Goal: Task Accomplishment & Management: Manage account settings

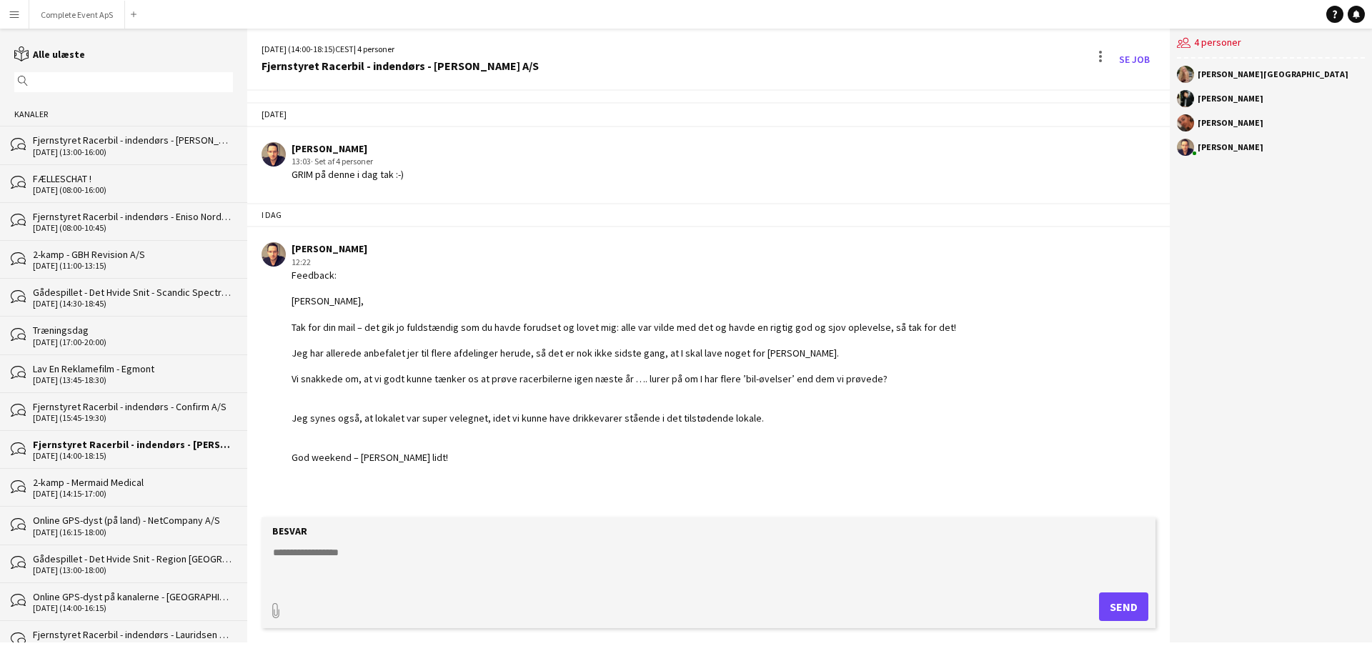
scroll to position [89, 0]
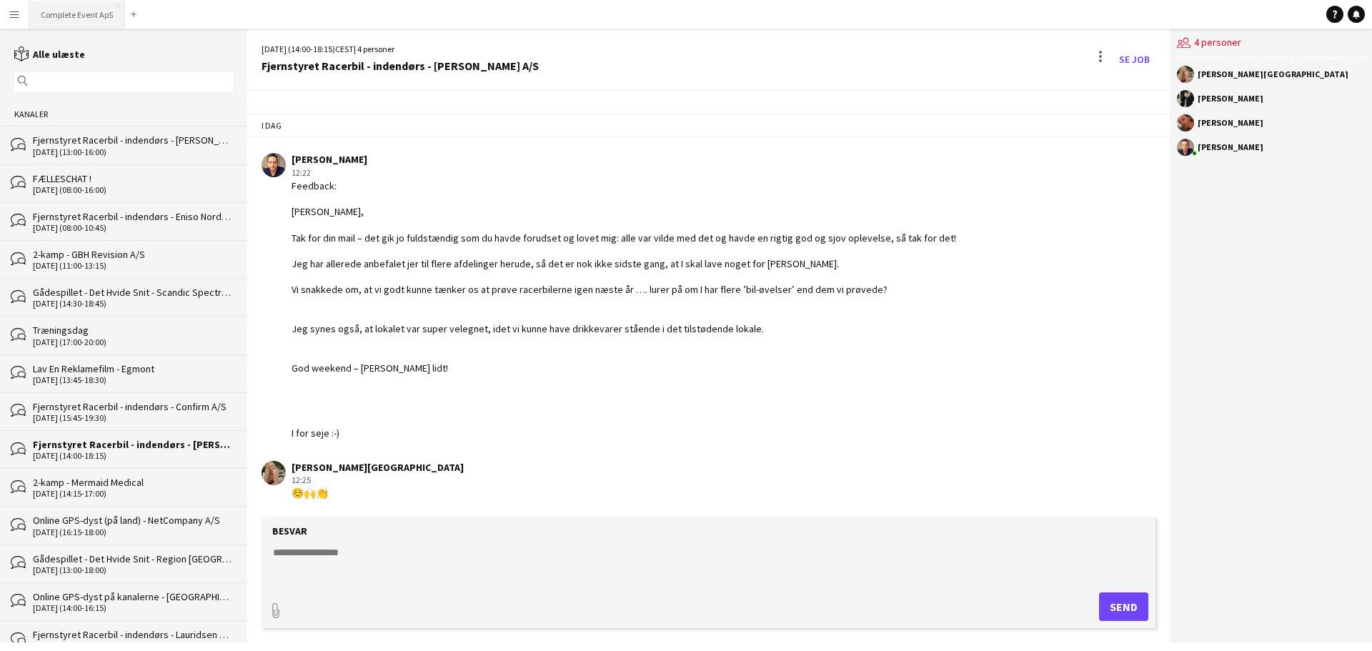
click at [76, 15] on button "Complete Event ApS Luk" at bounding box center [77, 15] width 96 height 28
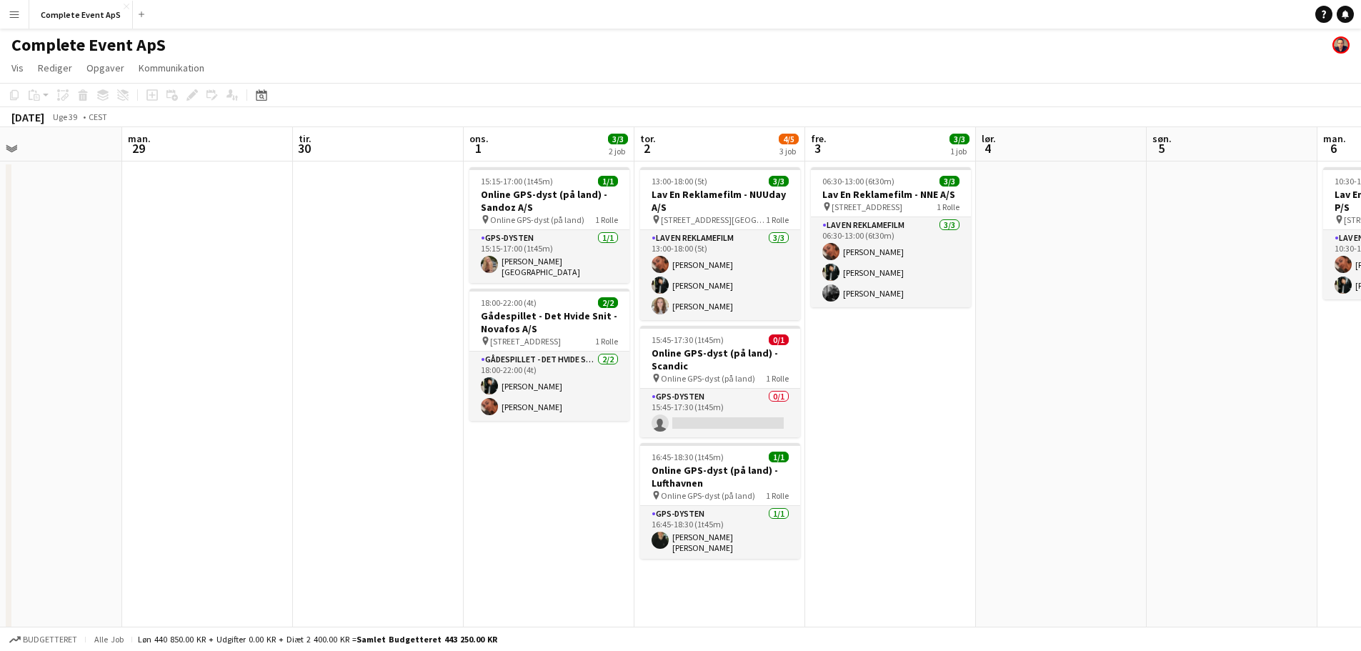
scroll to position [0, 572]
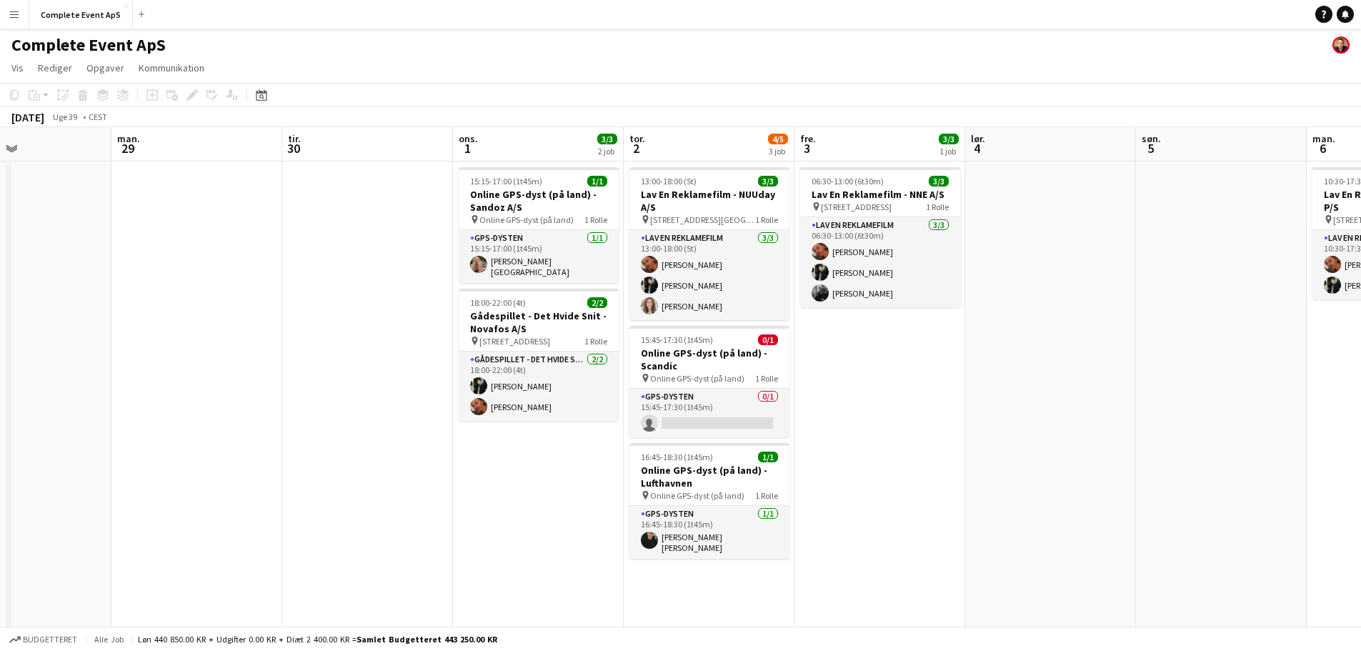
drag, startPoint x: 783, startPoint y: 402, endPoint x: 303, endPoint y: 384, distance: 479.9
click at [303, 384] on app-calendar-viewport "tor. 25 1/1 1 job fre. 26 7/7 3 job lør. 27 1/1 1 job søn. 28 man. 29 tir. 30 o…" at bounding box center [680, 383] width 1361 height 512
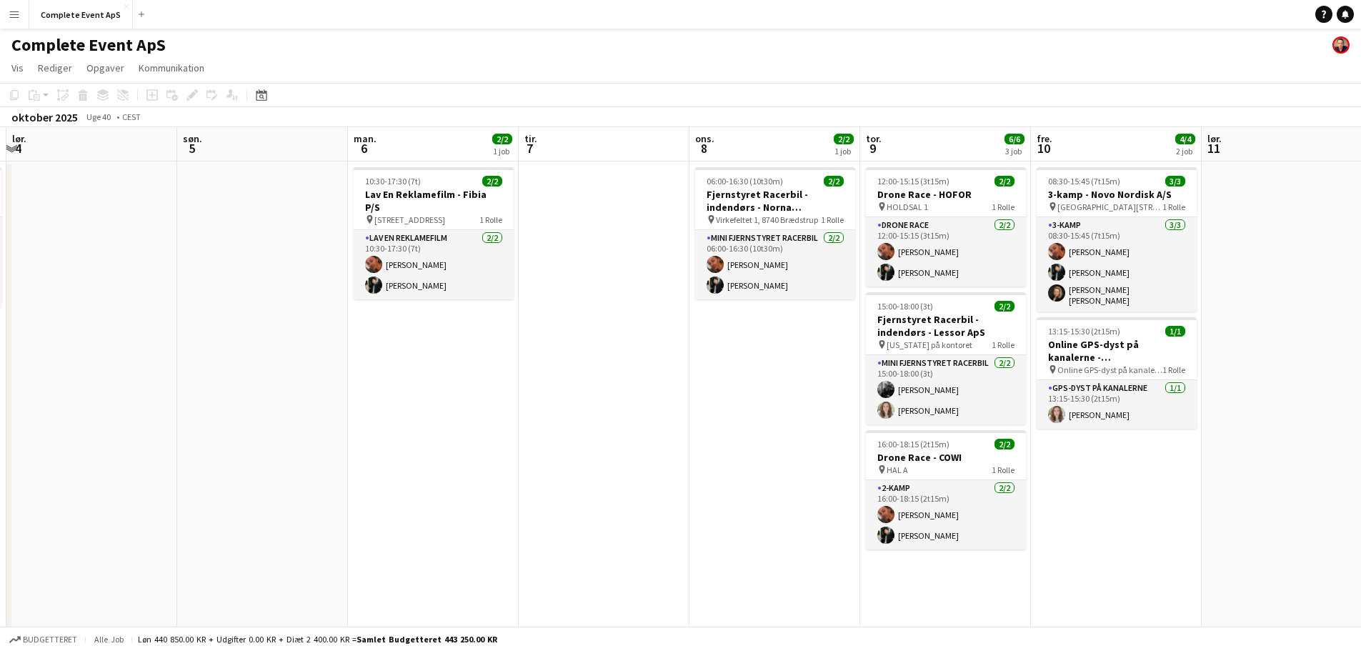
scroll to position [0, 527]
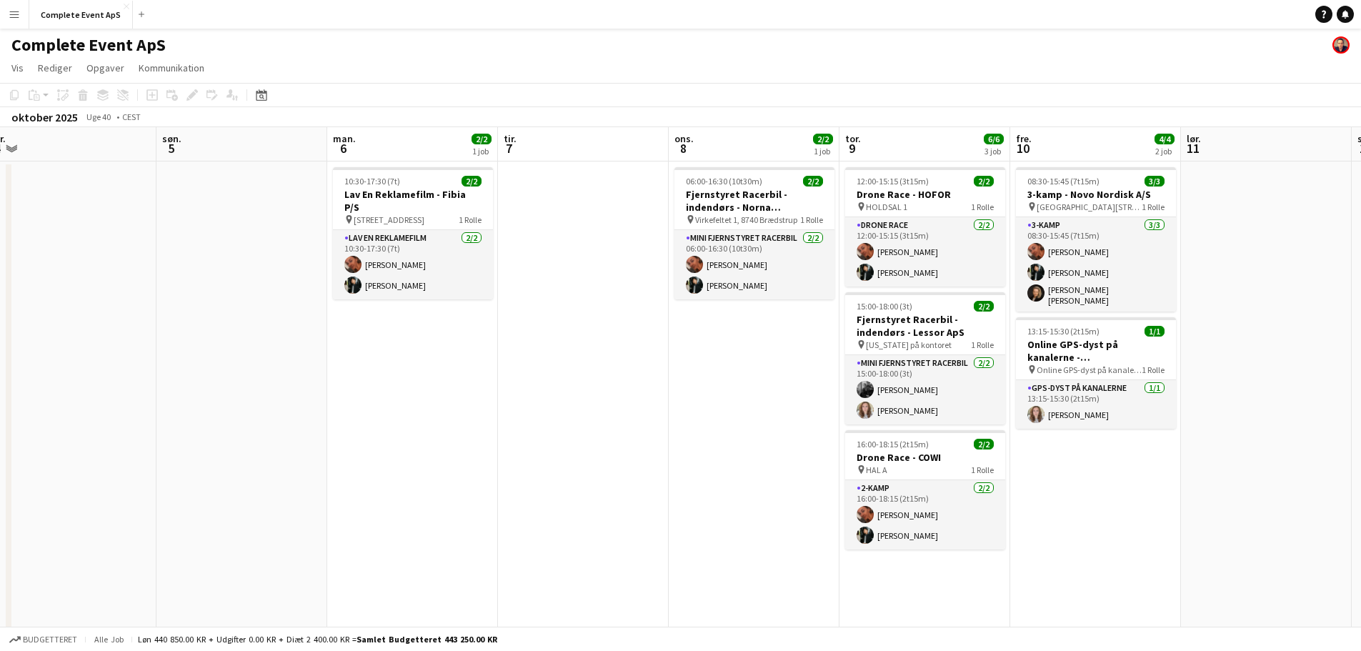
drag, startPoint x: 1083, startPoint y: 437, endPoint x: 103, endPoint y: 417, distance: 980.0
click at [103, 417] on app-calendar-viewport "ons. 1 3/3 2 job tor. 2 4/5 3 job fre. 3 3/3 1 job lør. 4 søn. 5 man. 6 2/2 1 j…" at bounding box center [680, 383] width 1361 height 512
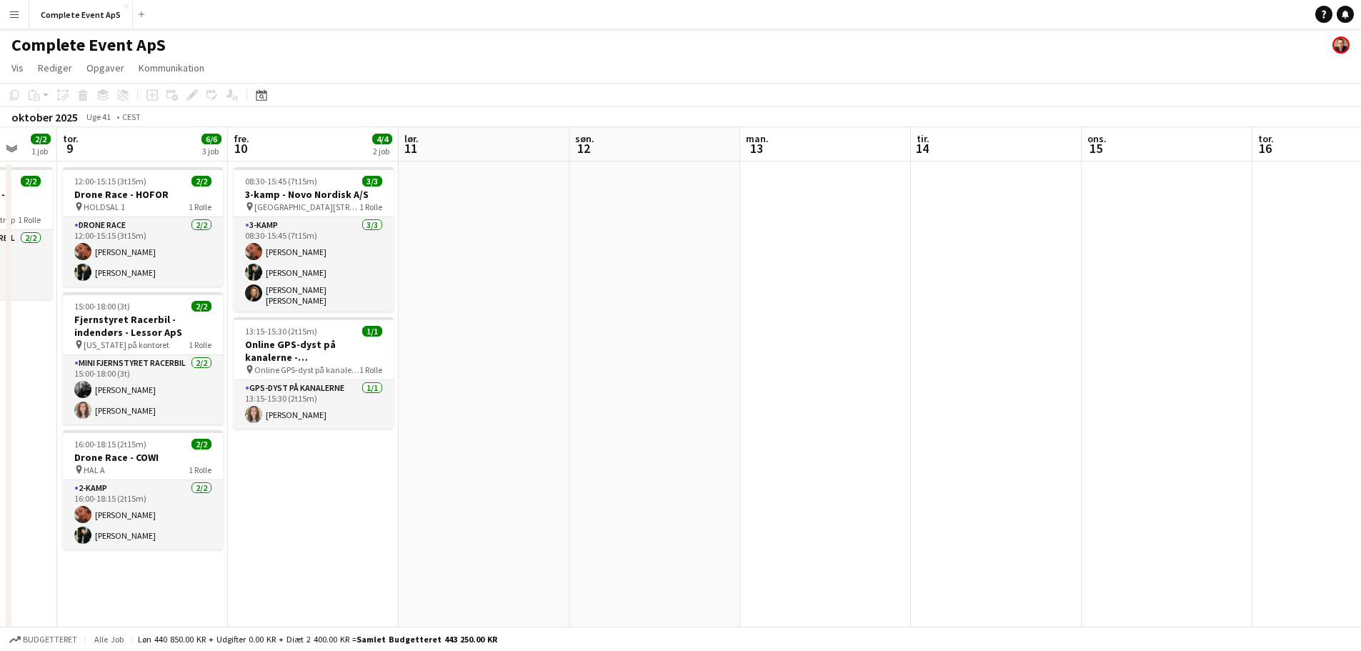
drag, startPoint x: 1158, startPoint y: 515, endPoint x: 204, endPoint y: 394, distance: 961.7
click at [204, 394] on app-calendar-viewport "man. 6 2/2 1 job tir. 7 ons. 8 2/2 1 job tor. 9 6/6 3 job fre. 10 4/4 2 job lør…" at bounding box center [680, 383] width 1361 height 512
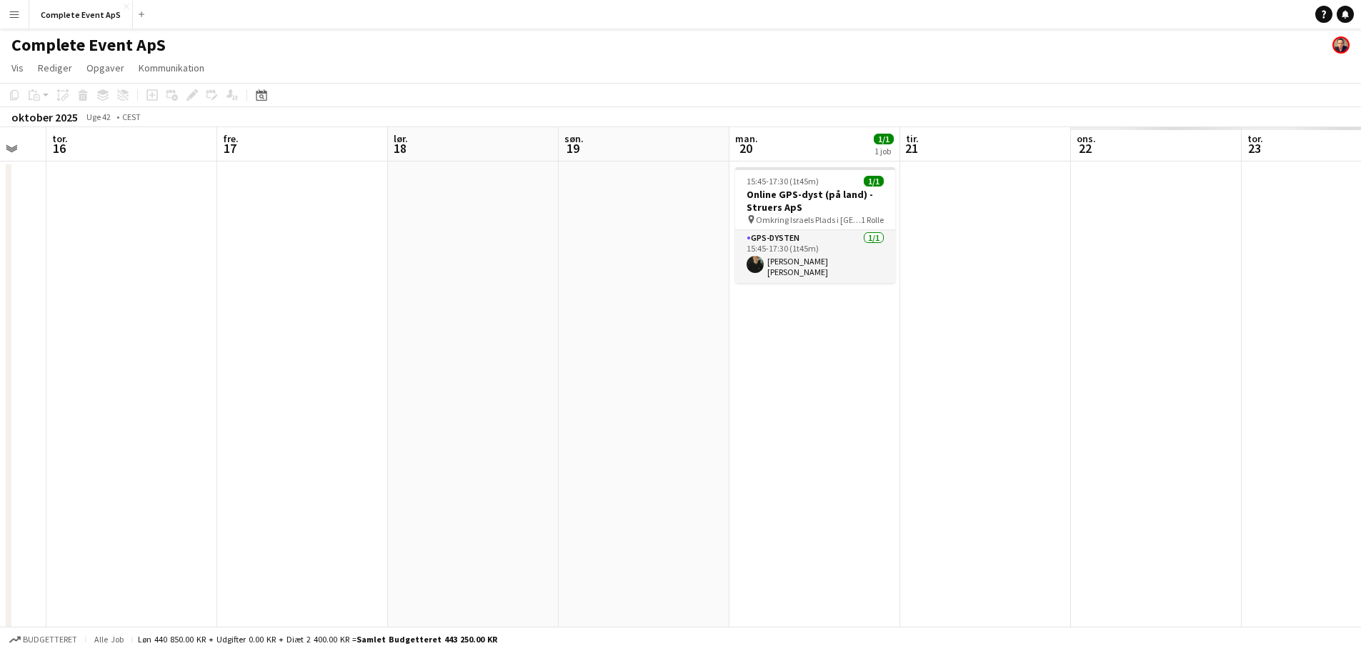
drag, startPoint x: 835, startPoint y: 457, endPoint x: 0, endPoint y: 349, distance: 841.6
click at [0, 349] on app-calendar-viewport "man. 13 tir. 14 ons. 15 tor. 16 fre. 17 lør. 18 søn. 19 man. 20 1/1 1 job tir. …" at bounding box center [680, 383] width 1361 height 512
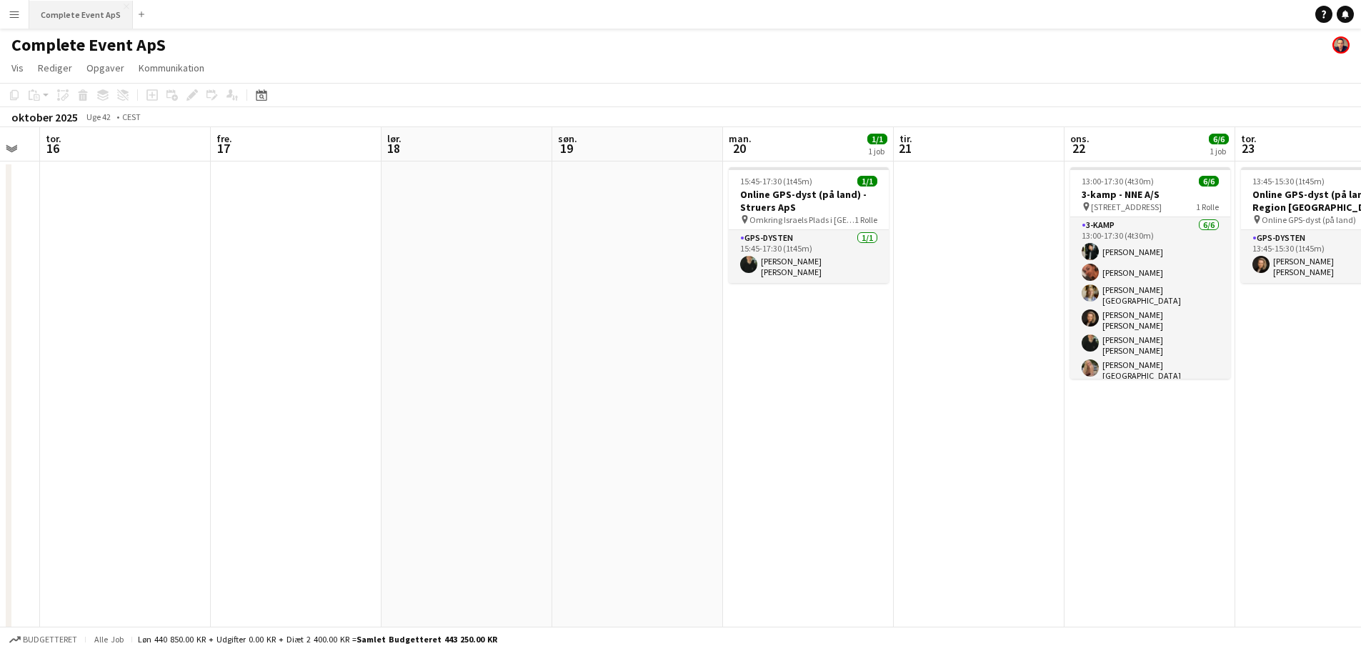
click at [75, 24] on button "Complete Event ApS Luk" at bounding box center [81, 15] width 104 height 28
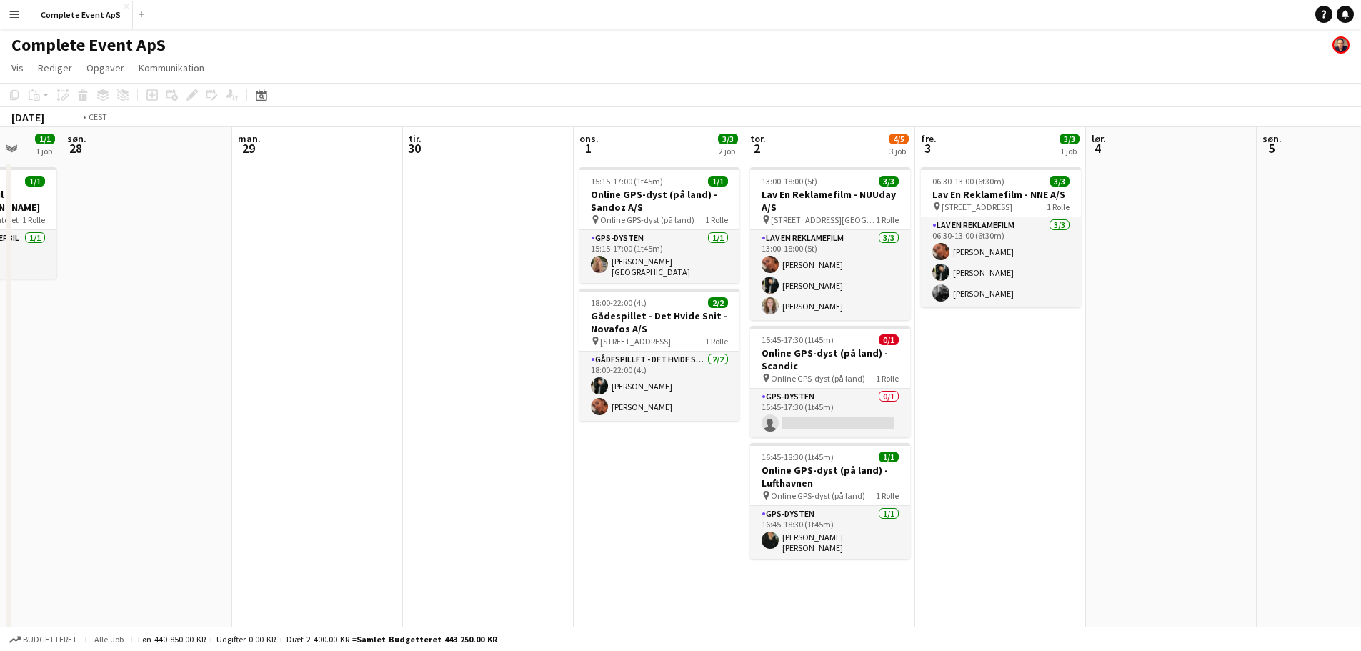
scroll to position [0, 559]
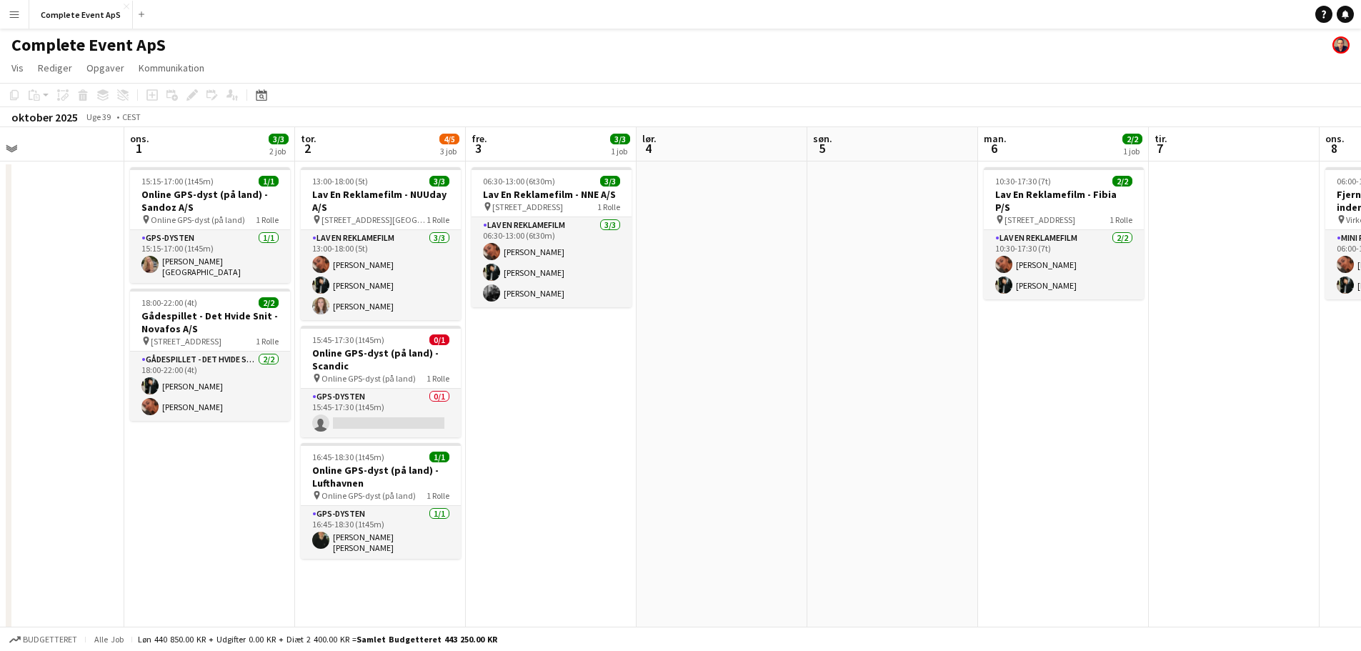
drag, startPoint x: 991, startPoint y: 487, endPoint x: 99, endPoint y: 397, distance: 896.4
click at [99, 397] on app-calendar-viewport "lør. 27 1/1 1 job søn. 28 man. 29 tir. 30 ons. 1 3/3 2 job tor. 2 4/5 3 job fre…" at bounding box center [680, 383] width 1361 height 512
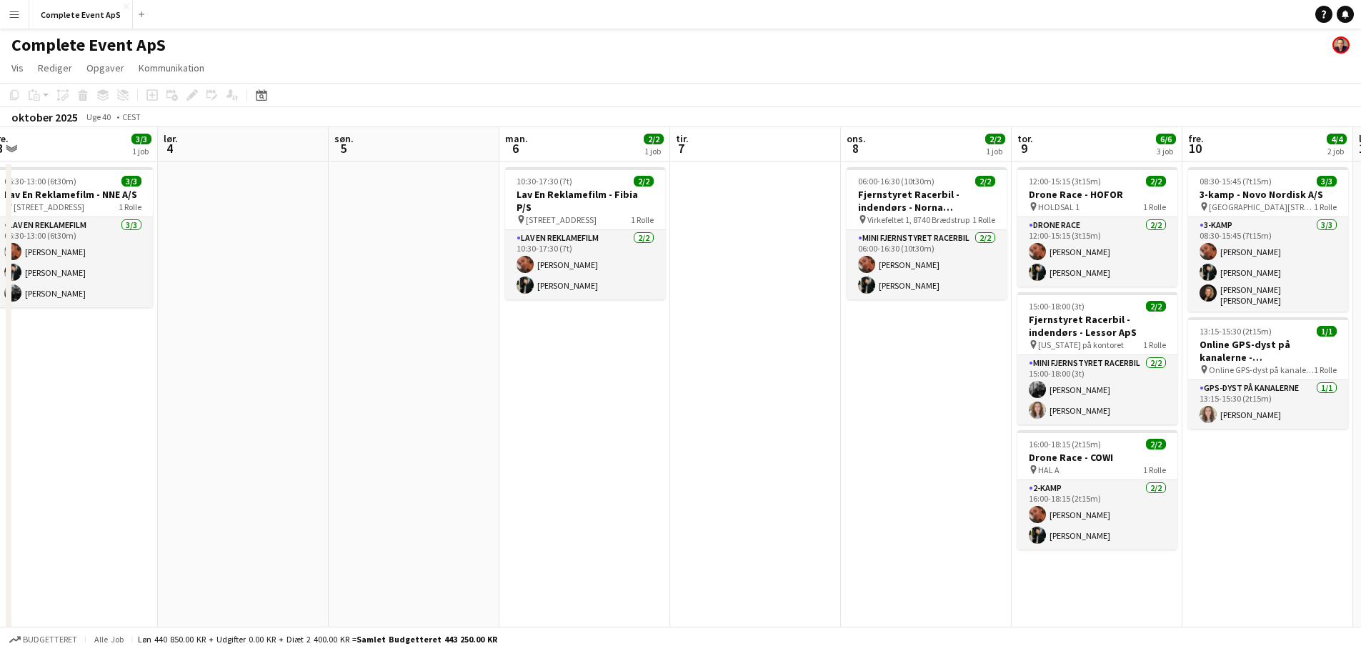
scroll to position [0, 502]
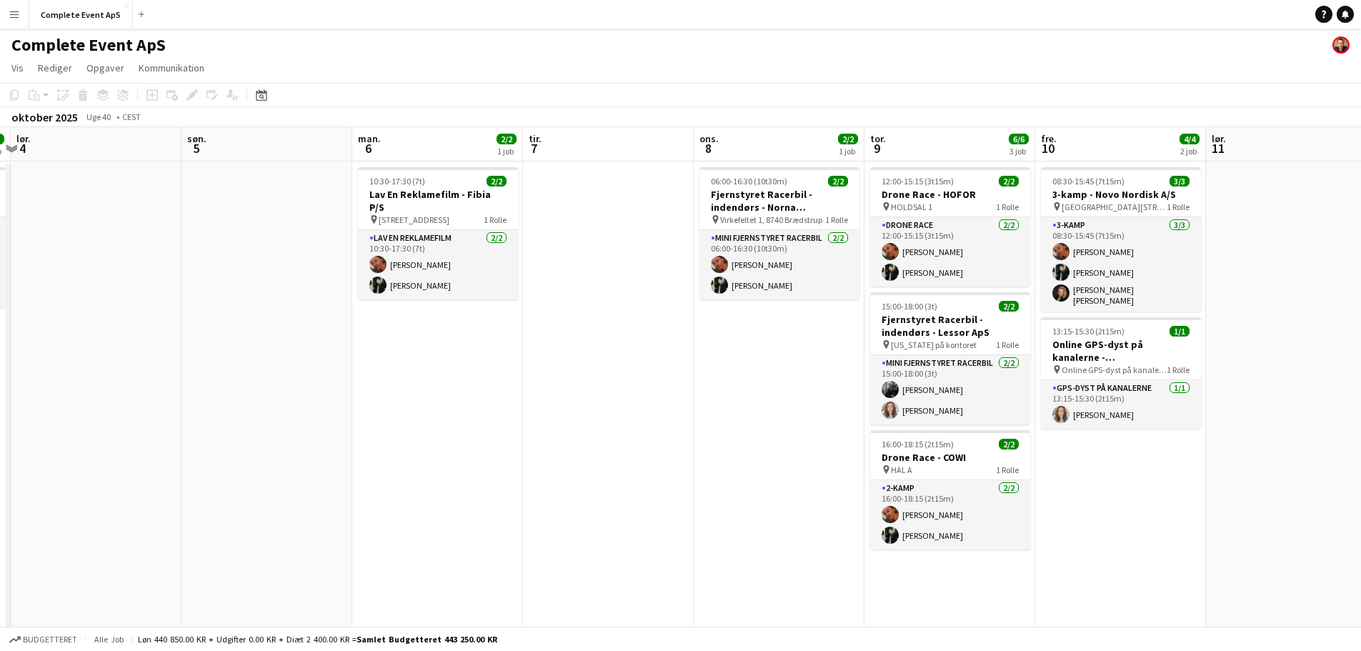
drag, startPoint x: 1043, startPoint y: 500, endPoint x: 74, endPoint y: 435, distance: 970.5
click at [75, 435] on app-calendar-viewport "ons. 1 3/3 2 job tor. 2 4/5 3 job fre. 3 3/3 1 job lør. 4 søn. 5 man. 6 2/2 1 j…" at bounding box center [680, 383] width 1361 height 512
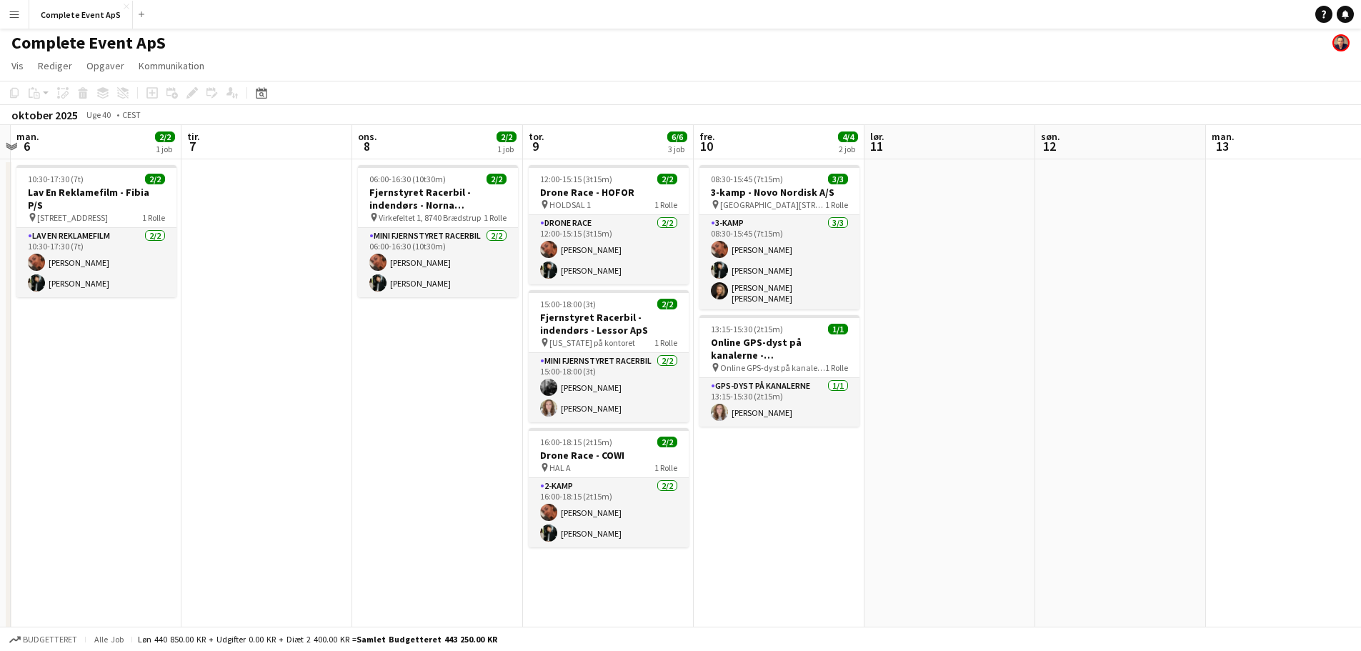
scroll to position [0, 0]
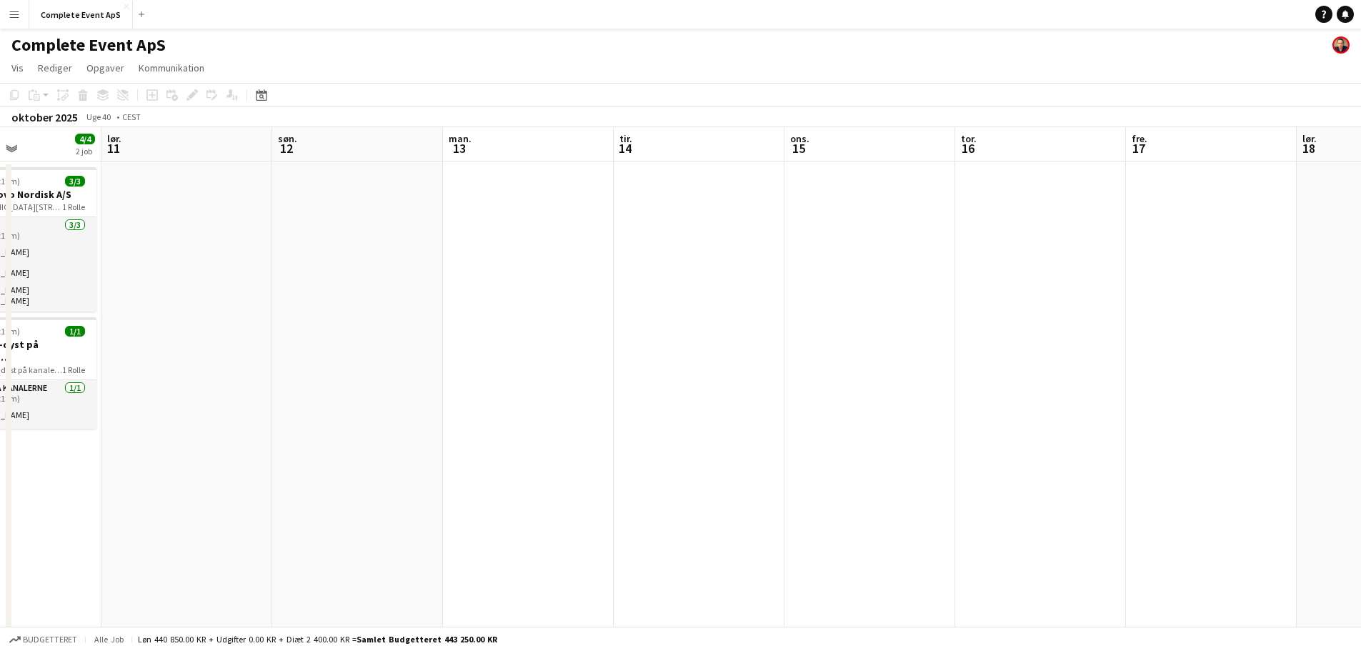
drag, startPoint x: 1056, startPoint y: 475, endPoint x: 0, endPoint y: 437, distance: 1056.2
click at [0, 439] on app-calendar-viewport "tir. 7 ons. 8 2/2 1 job tor. 9 6/6 3 job fre. 10 4/4 2 job lør. 11 søn. 12 man.…" at bounding box center [680, 383] width 1361 height 512
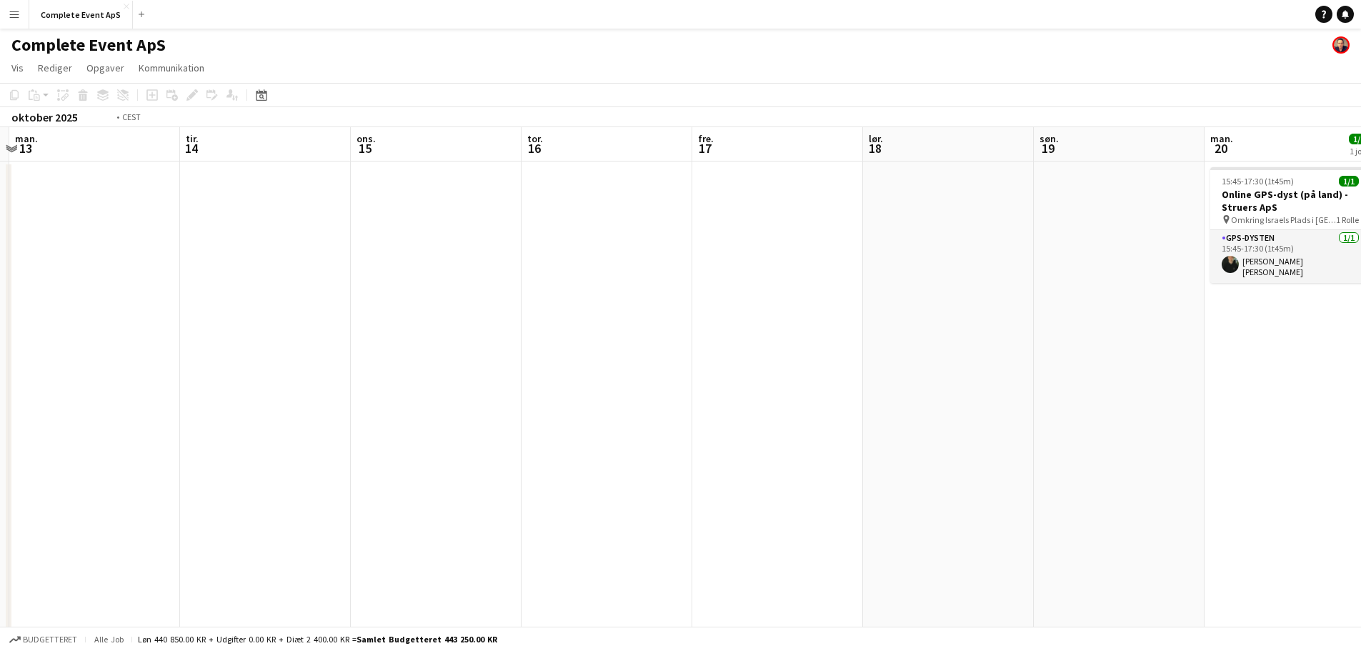
drag, startPoint x: 730, startPoint y: 494, endPoint x: 0, endPoint y: 435, distance: 732.0
click at [0, 435] on app-calendar-viewport "fre. 10 4/4 2 job lør. 11 søn. 12 man. 13 tir. 14 ons. 15 tor. 16 fre. 17 lør. …" at bounding box center [680, 383] width 1361 height 512
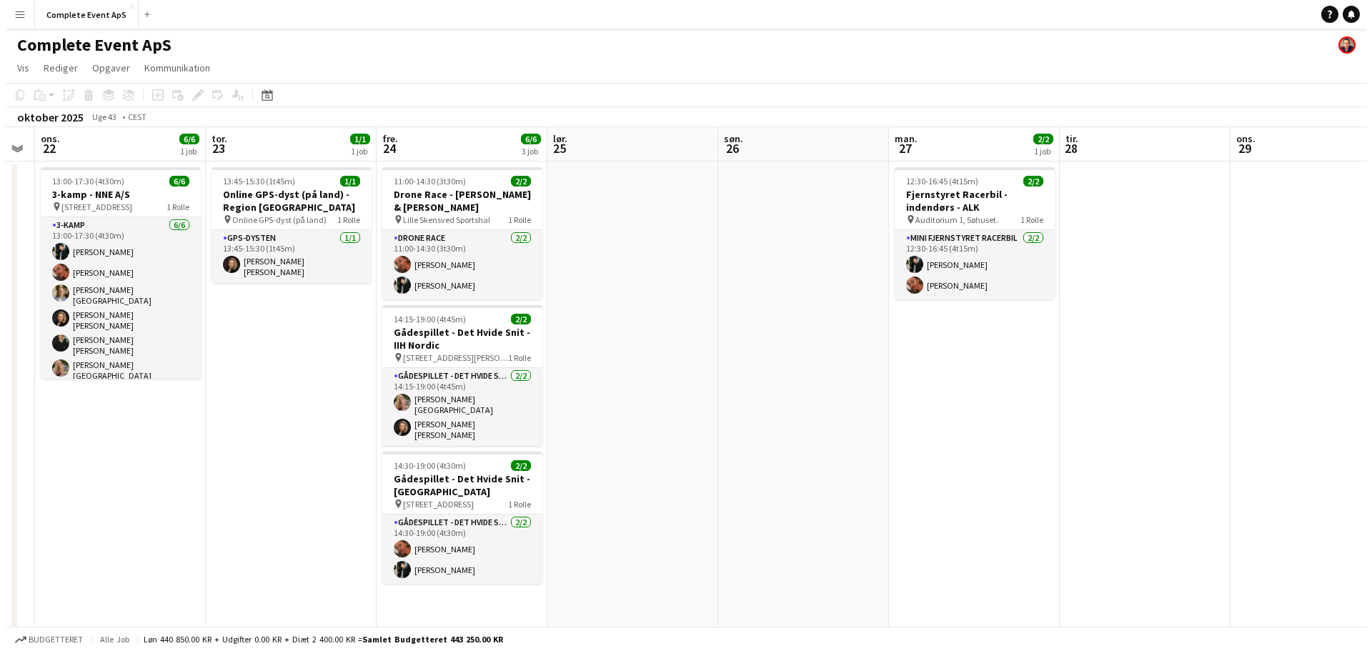
scroll to position [0, 479]
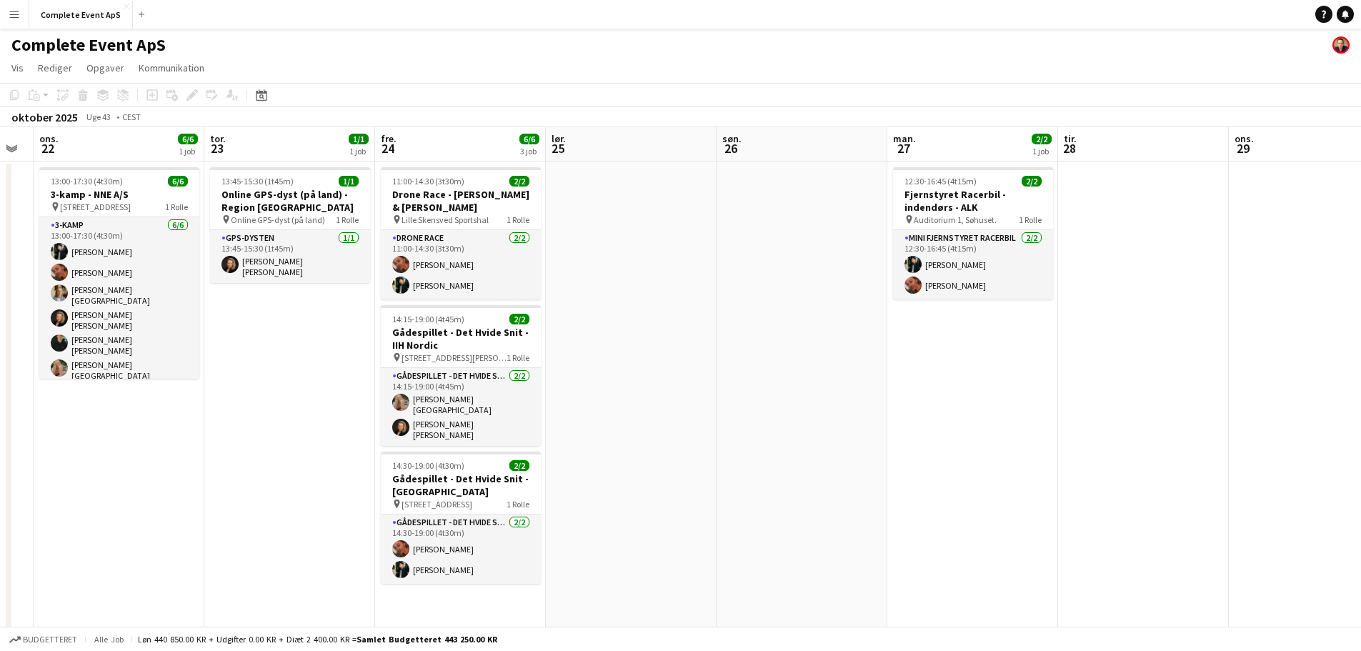
drag, startPoint x: 987, startPoint y: 550, endPoint x: 184, endPoint y: 472, distance: 807.0
click at [184, 472] on app-calendar-viewport "søn. 19 man. 20 1/1 1 job tir. 21 ons. 22 6/6 1 job tor. 23 1/1 1 job fre. 24 6…" at bounding box center [680, 383] width 1361 height 512
click at [449, 305] on app-job-card "14:15-19:00 (4t45m) 2/2 Gådespillet - Det Hvide Snit - IIH Nordic pin [STREET_A…" at bounding box center [461, 375] width 160 height 141
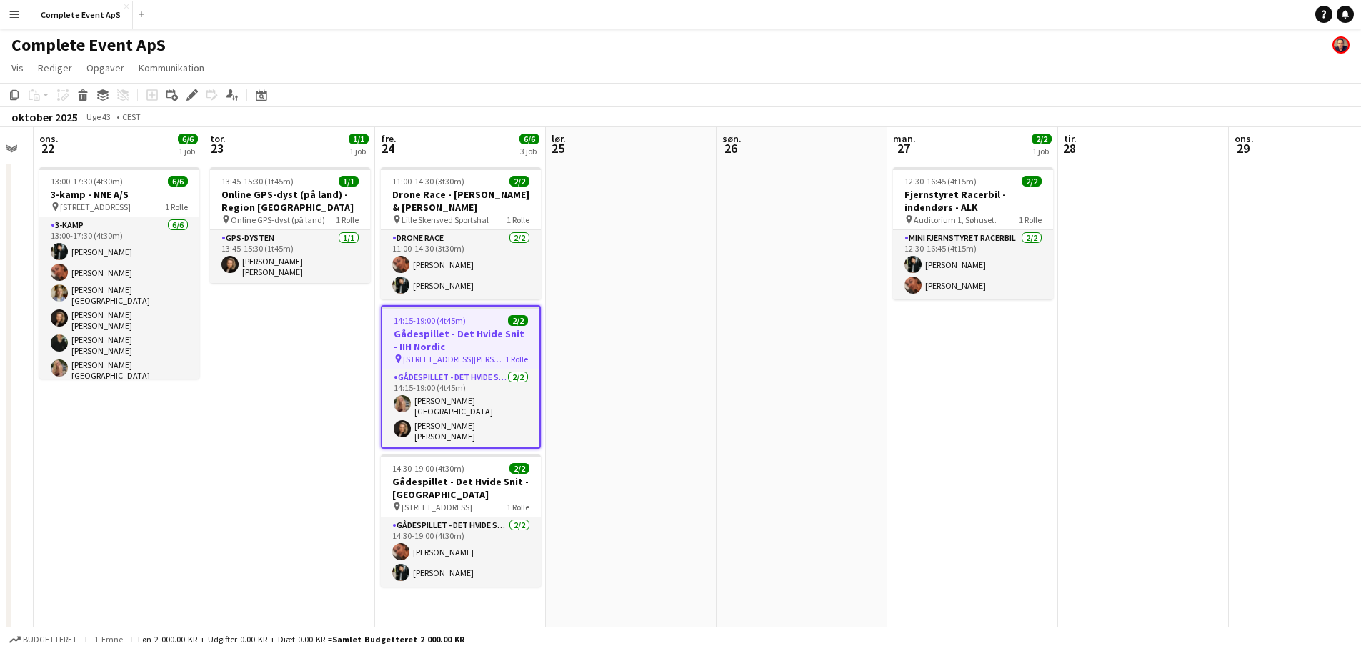
click at [449, 305] on app-job-card "14:15-19:00 (4t45m) 2/2 Gådespillet - Det Hvide Snit - IIH Nordic pin [STREET_A…" at bounding box center [461, 377] width 160 height 144
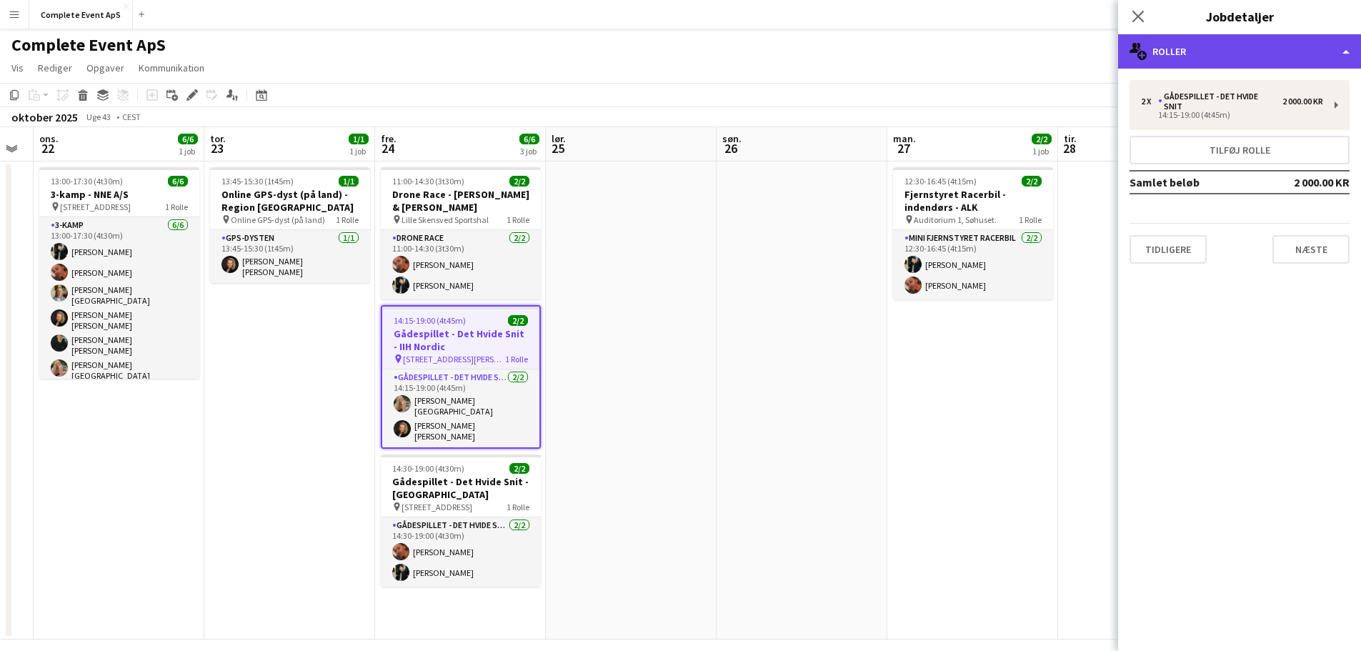
click at [1205, 44] on div "multiple-users-add Roller" at bounding box center [1239, 51] width 243 height 34
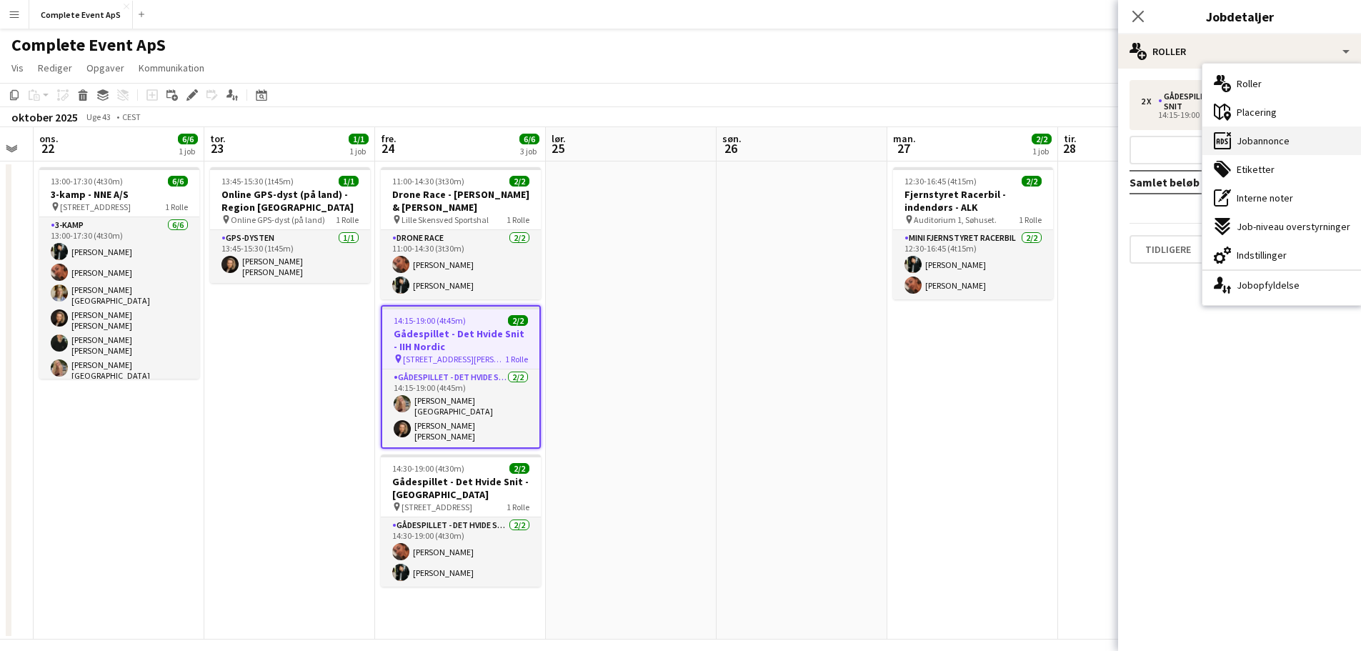
click at [1258, 144] on span "Jobannonce" at bounding box center [1263, 140] width 53 height 13
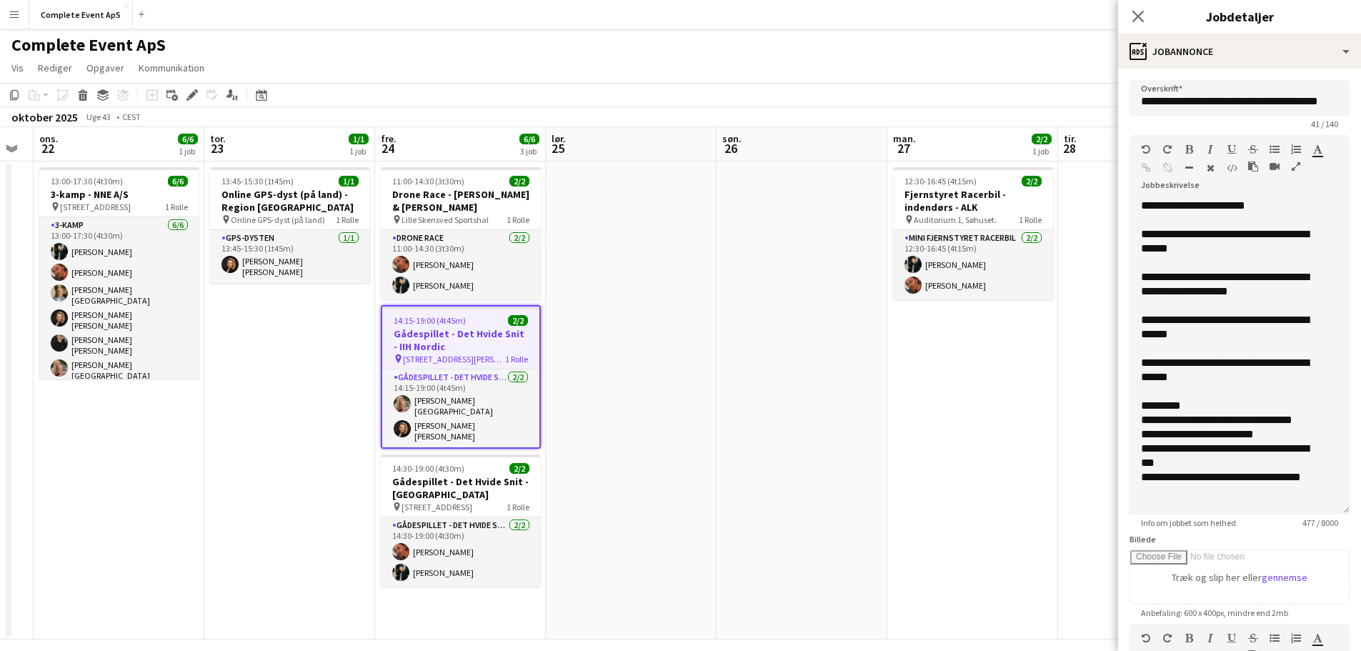
drag, startPoint x: 1334, startPoint y: 278, endPoint x: 1351, endPoint y: 501, distance: 223.6
click at [1361, 566] on html "Menu Boards Boards Boards Alle job Status Arbejdsstyrke Arbejdsstyrke Min arbej…" at bounding box center [680, 332] width 1361 height 664
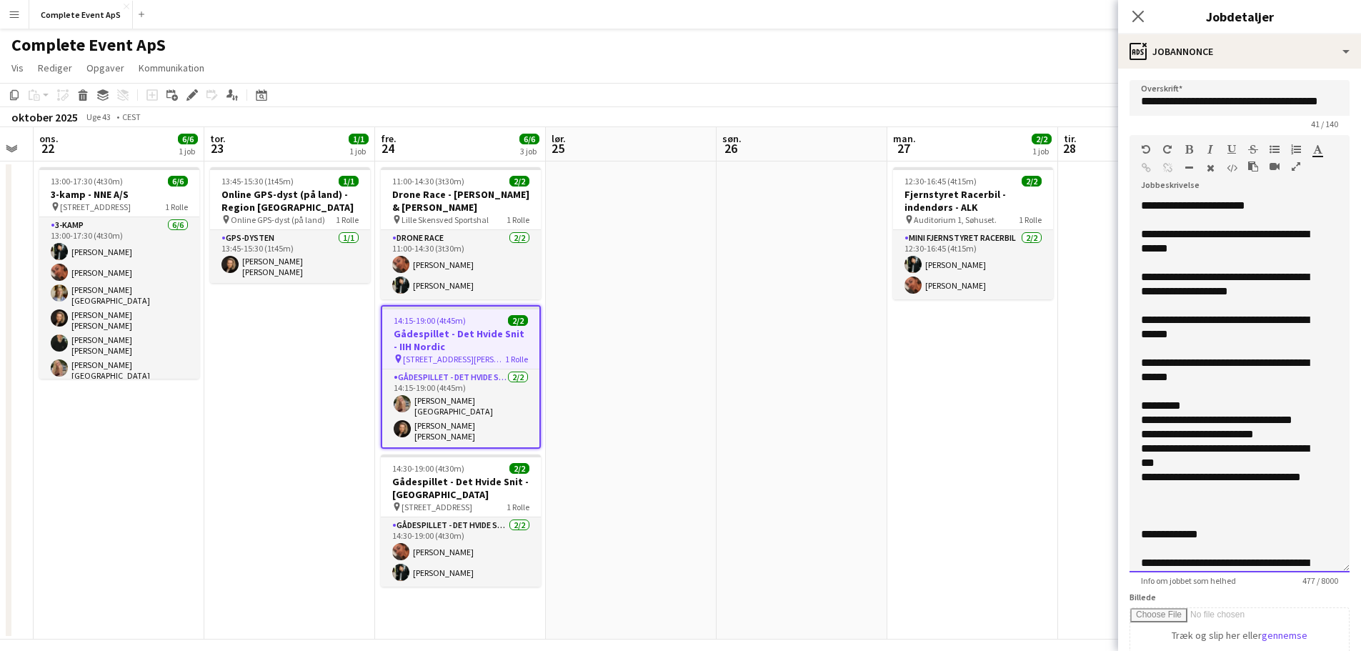
click at [1233, 323] on div "**********" at bounding box center [1229, 327] width 176 height 29
click at [923, 465] on app-date-cell "12:30-16:45 (4t15m) 2/2 Fjernstyret Racerbil - indendørs - ALK pin Auditorium 1…" at bounding box center [973, 401] width 171 height 478
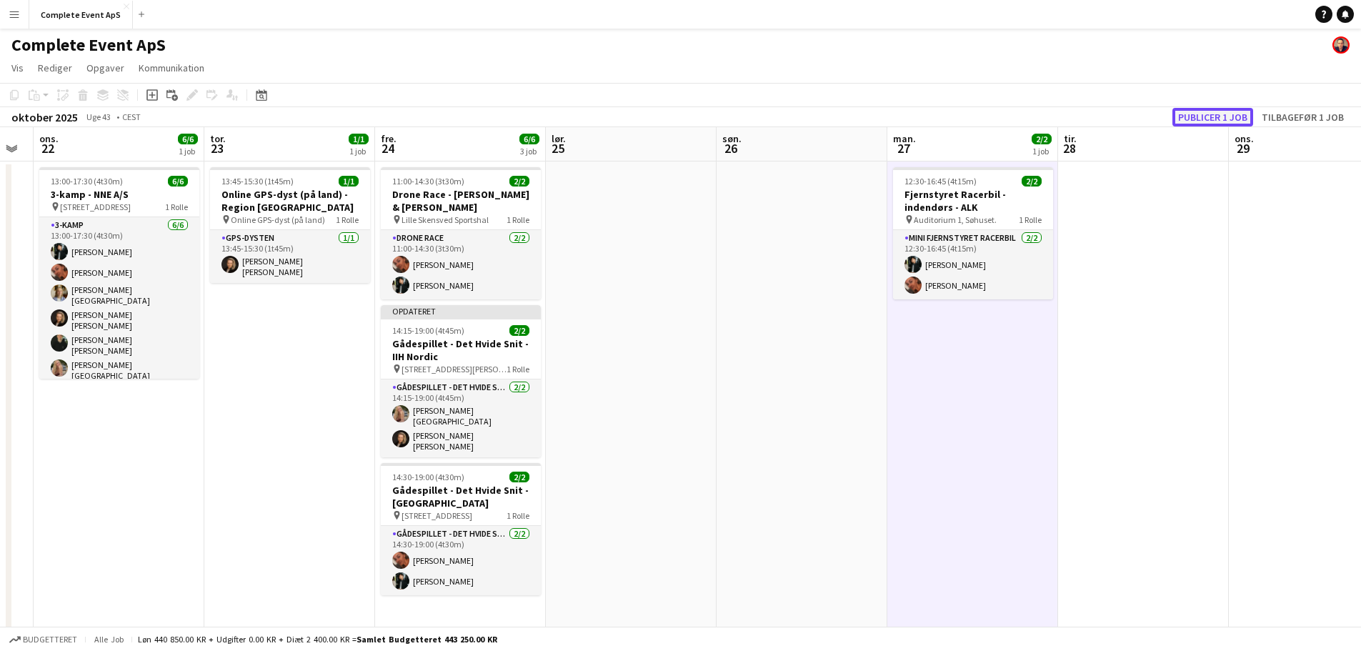
click at [1192, 120] on button "Publicer 1 job" at bounding box center [1213, 117] width 81 height 19
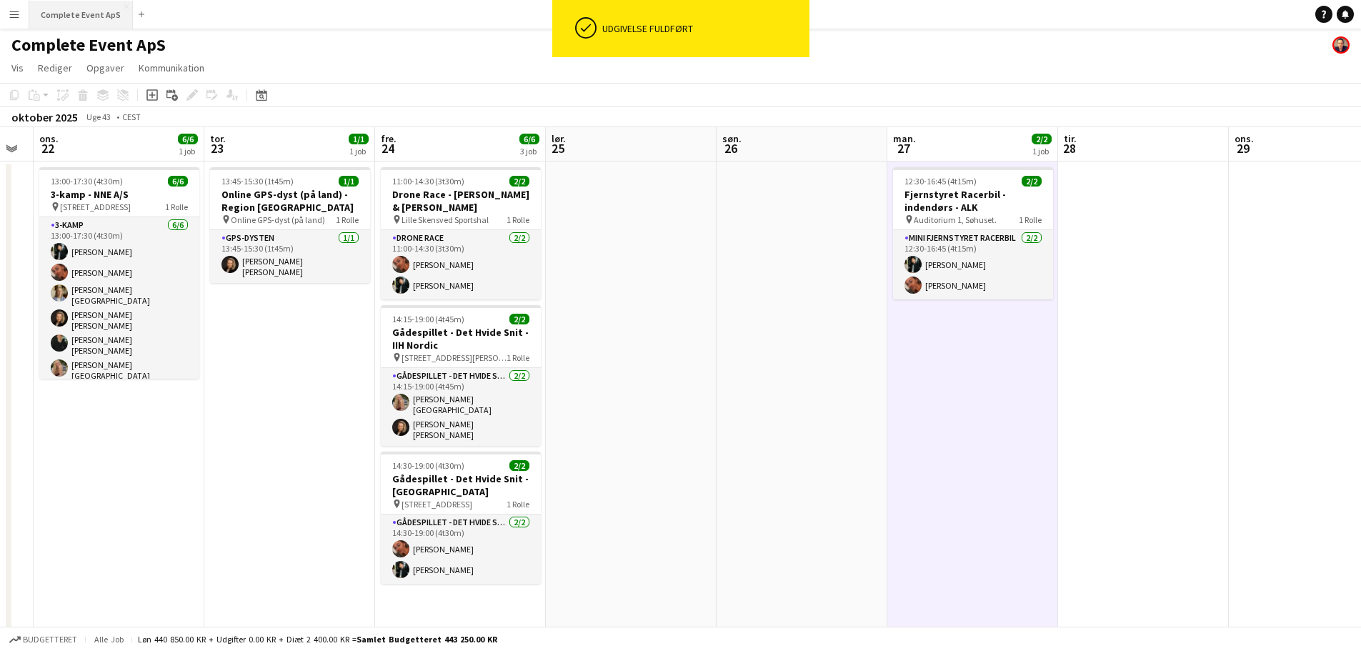
click at [86, 17] on button "Complete Event ApS Luk" at bounding box center [81, 15] width 104 height 28
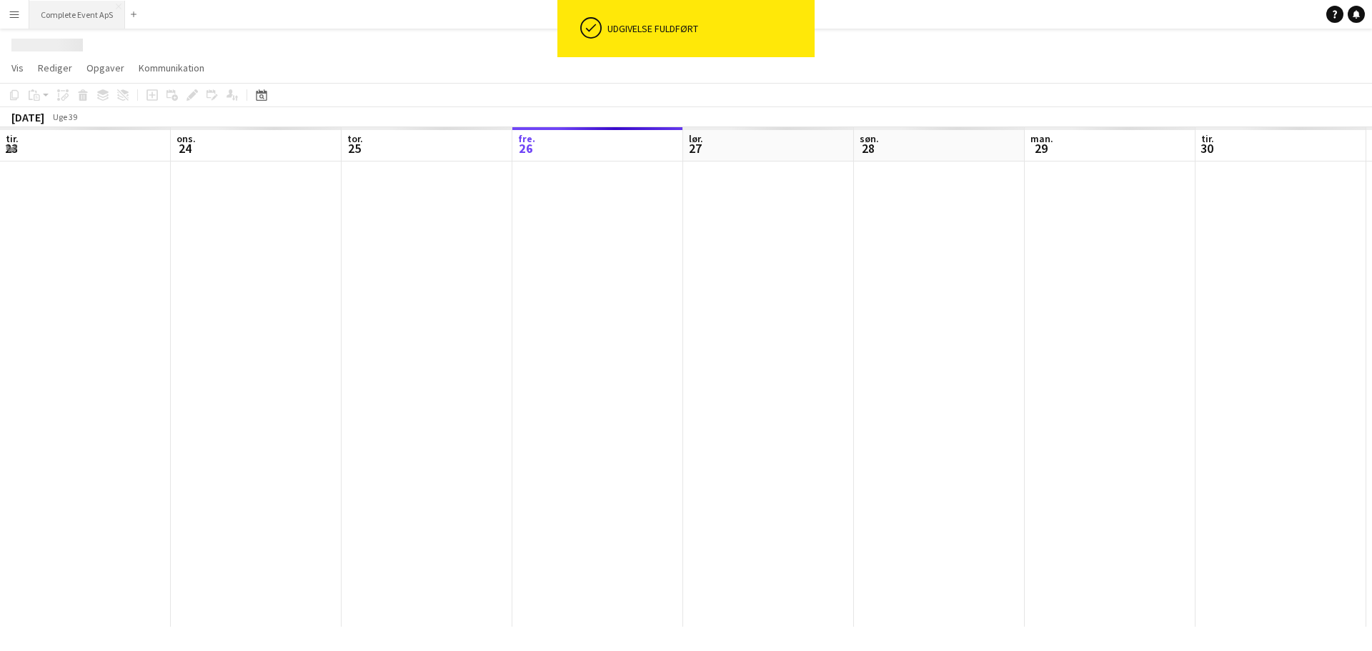
scroll to position [0, 342]
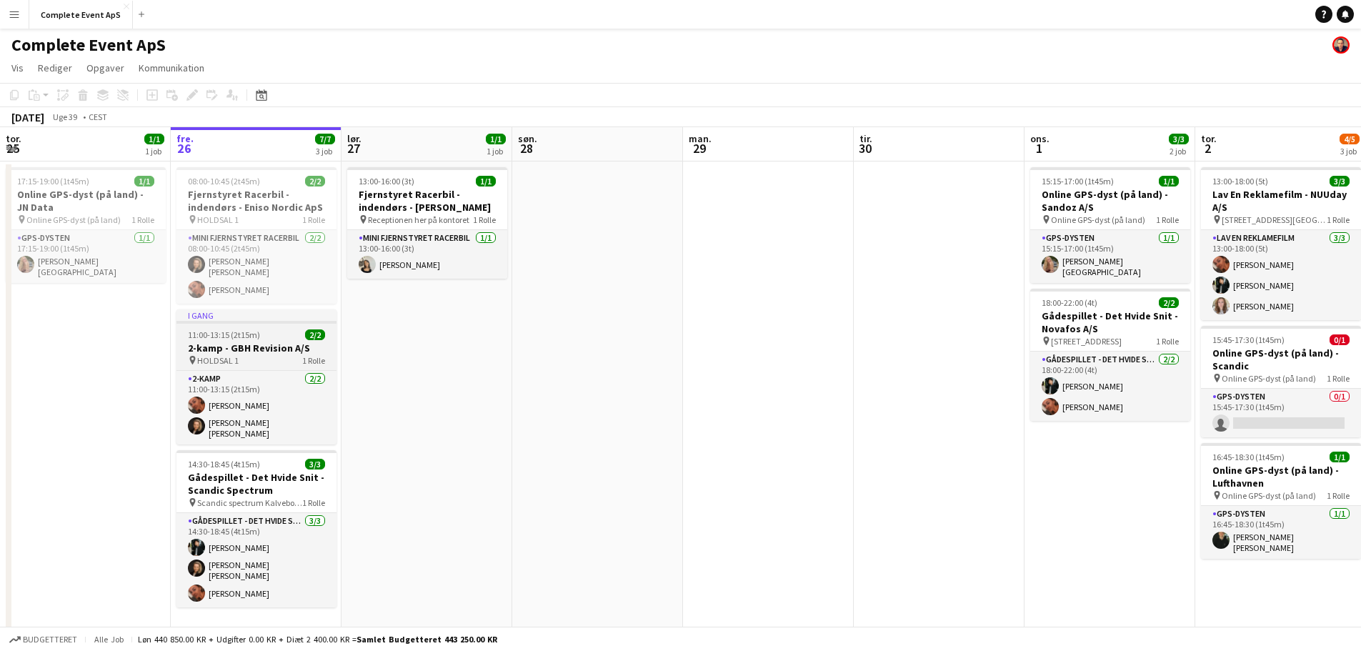
click at [276, 332] on div "11:00-13:15 (2t15m) 2/2" at bounding box center [257, 334] width 160 height 11
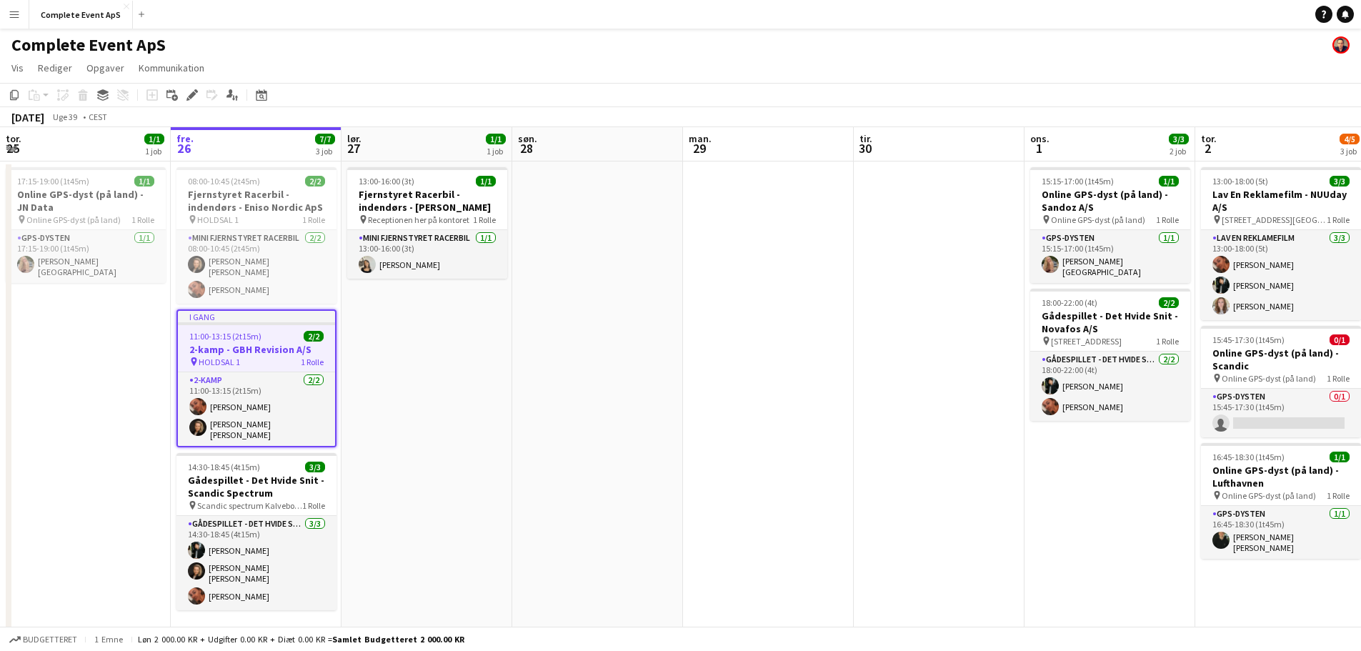
click at [277, 331] on div "11:00-13:15 (2t15m) 2/2" at bounding box center [256, 336] width 157 height 11
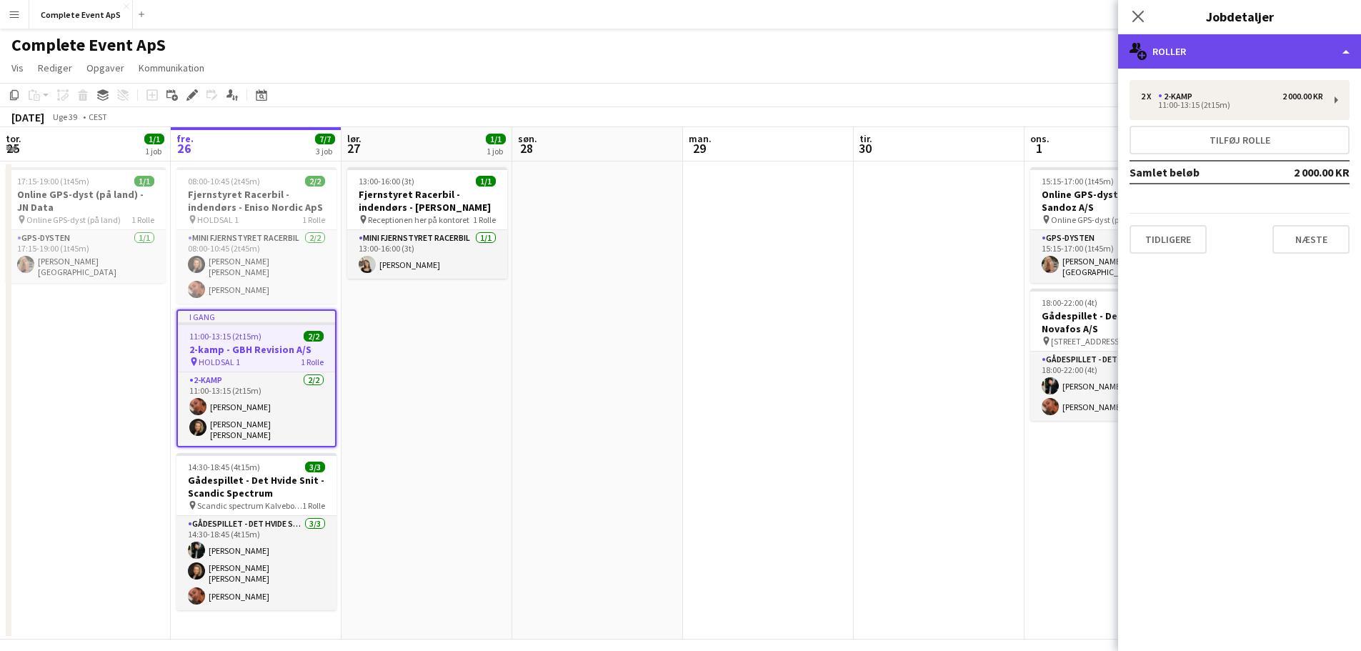
click at [1189, 51] on div "multiple-users-add Roller" at bounding box center [1239, 51] width 243 height 34
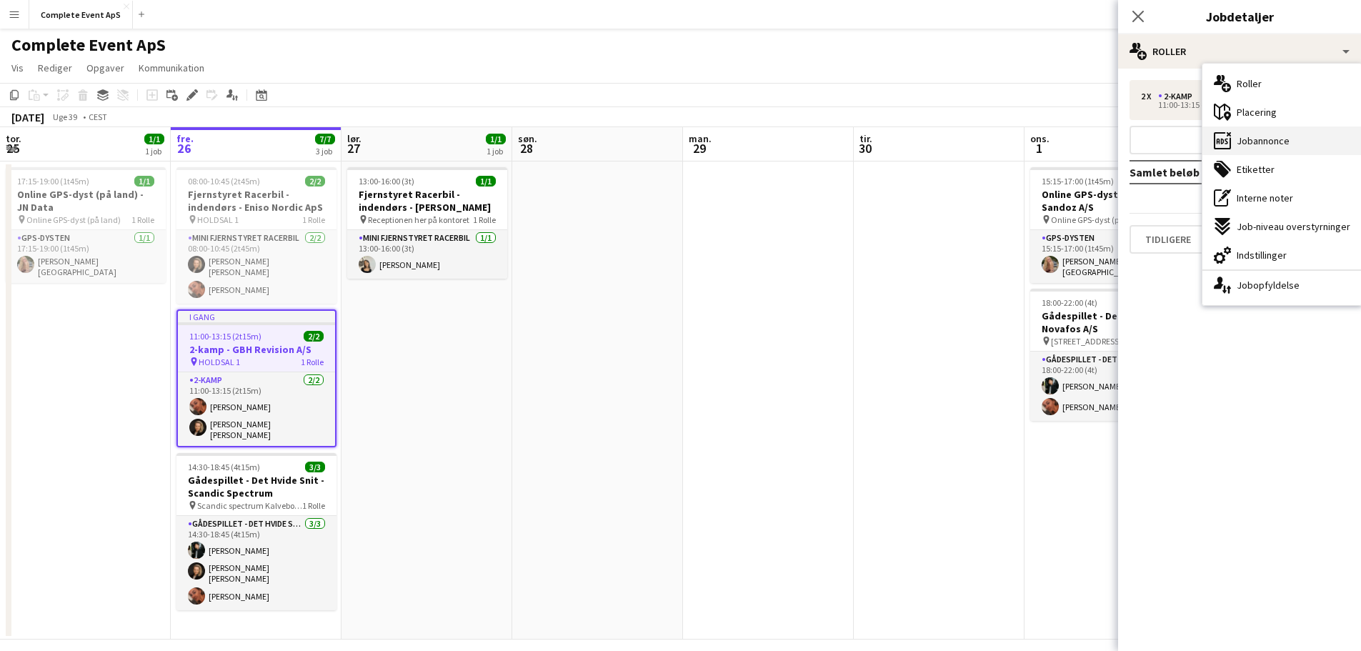
click at [1264, 145] on span "Jobannonce" at bounding box center [1263, 140] width 53 height 13
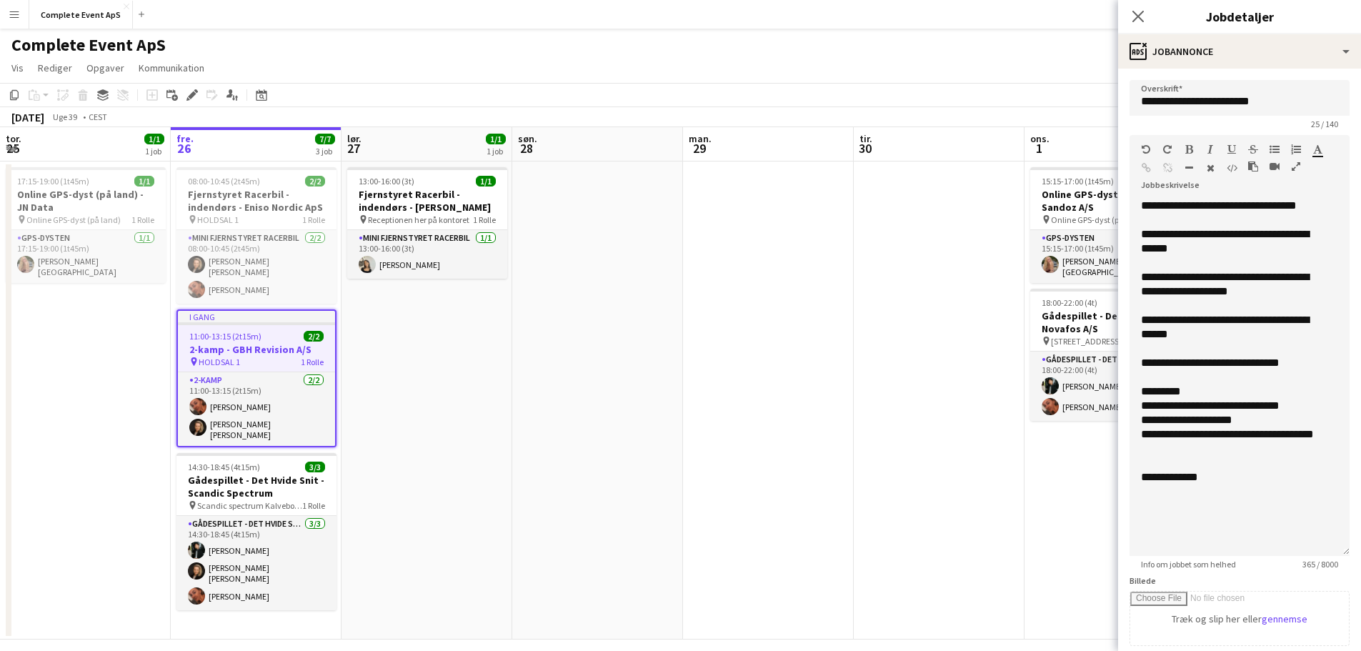
drag, startPoint x: 1337, startPoint y: 279, endPoint x: 1318, endPoint y: 551, distance: 272.2
click at [1318, 551] on div "**********" at bounding box center [1240, 377] width 220 height 357
click at [561, 460] on app-date-cell at bounding box center [597, 401] width 171 height 478
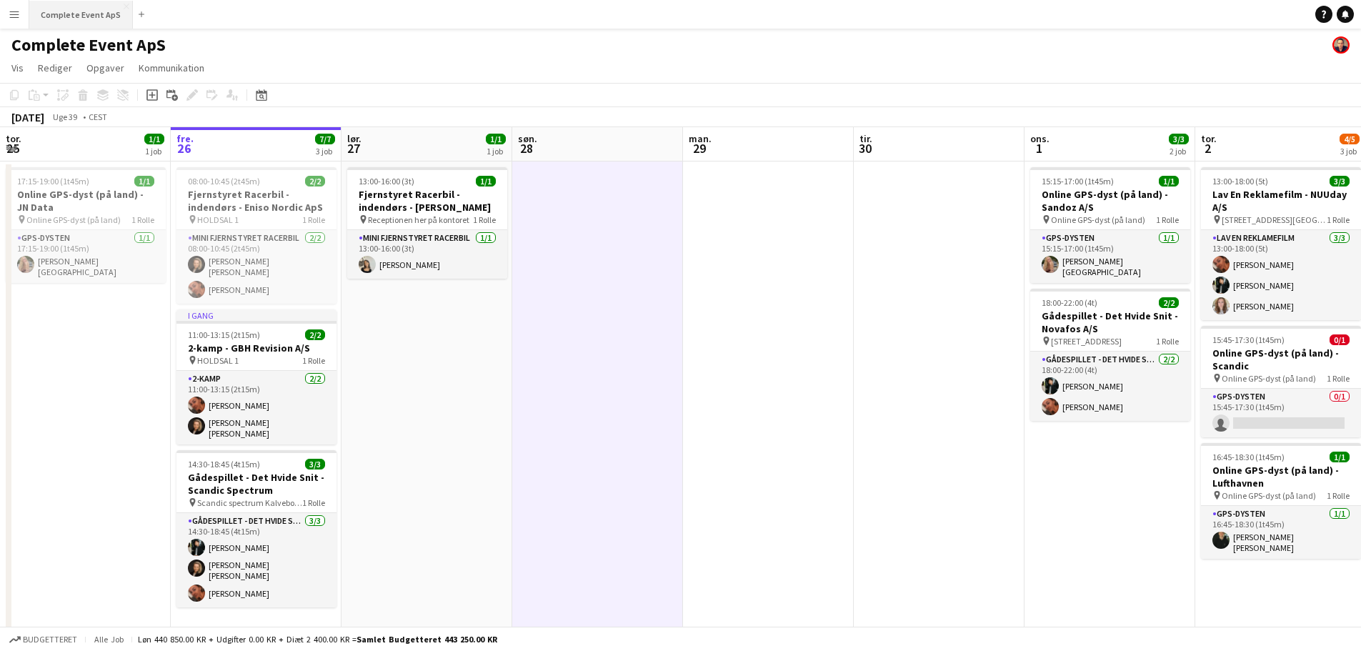
click at [68, 11] on button "Complete Event ApS Luk" at bounding box center [81, 15] width 104 height 28
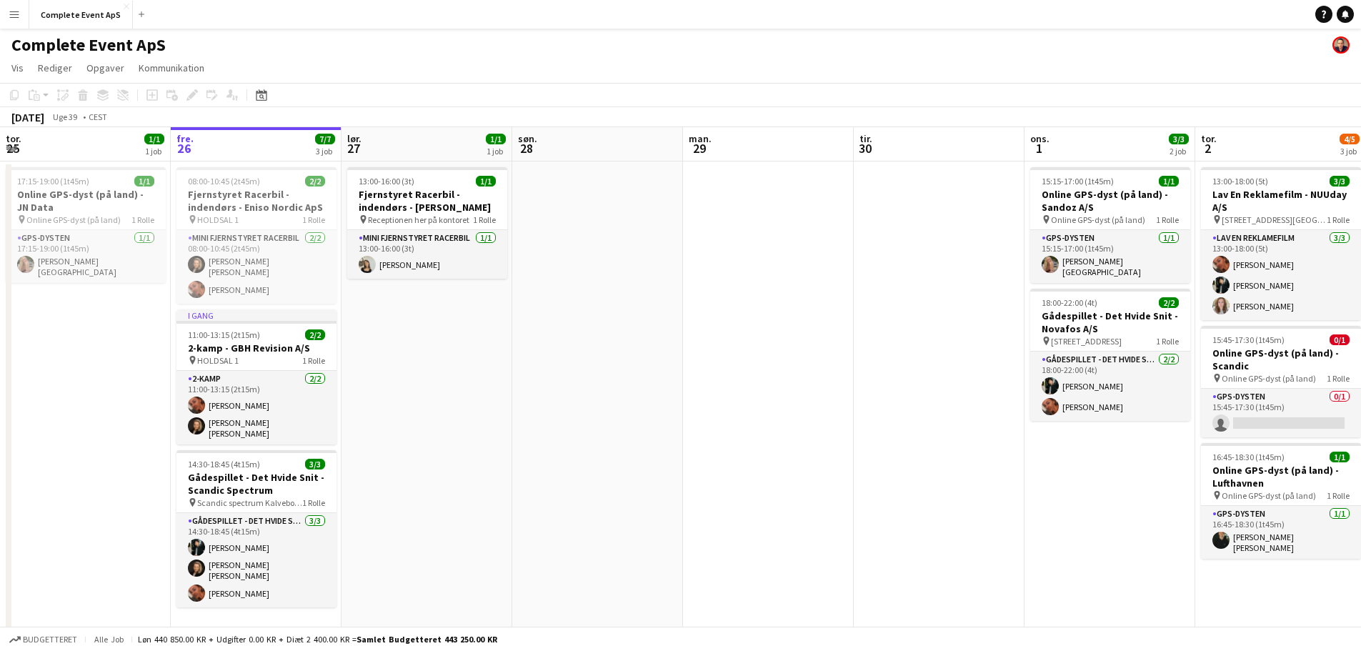
click at [272, 100] on div "Datovælger [DATE] [DATE] mandag M tirsdag T onsdag O torsdag T fredag F lørdag …" at bounding box center [257, 94] width 32 height 17
click at [261, 99] on icon "Datovælger" at bounding box center [261, 94] width 11 height 11
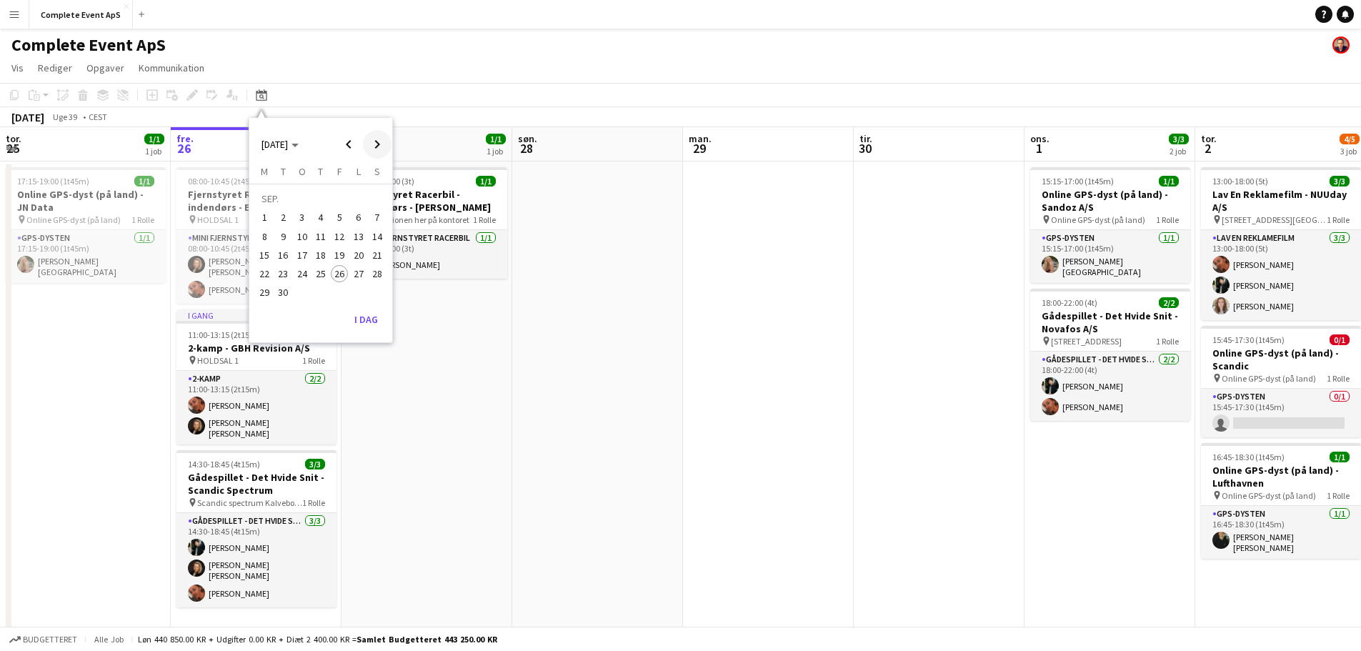
click at [369, 139] on span "Next month" at bounding box center [377, 144] width 29 height 29
click at [269, 289] on span "27" at bounding box center [264, 292] width 17 height 17
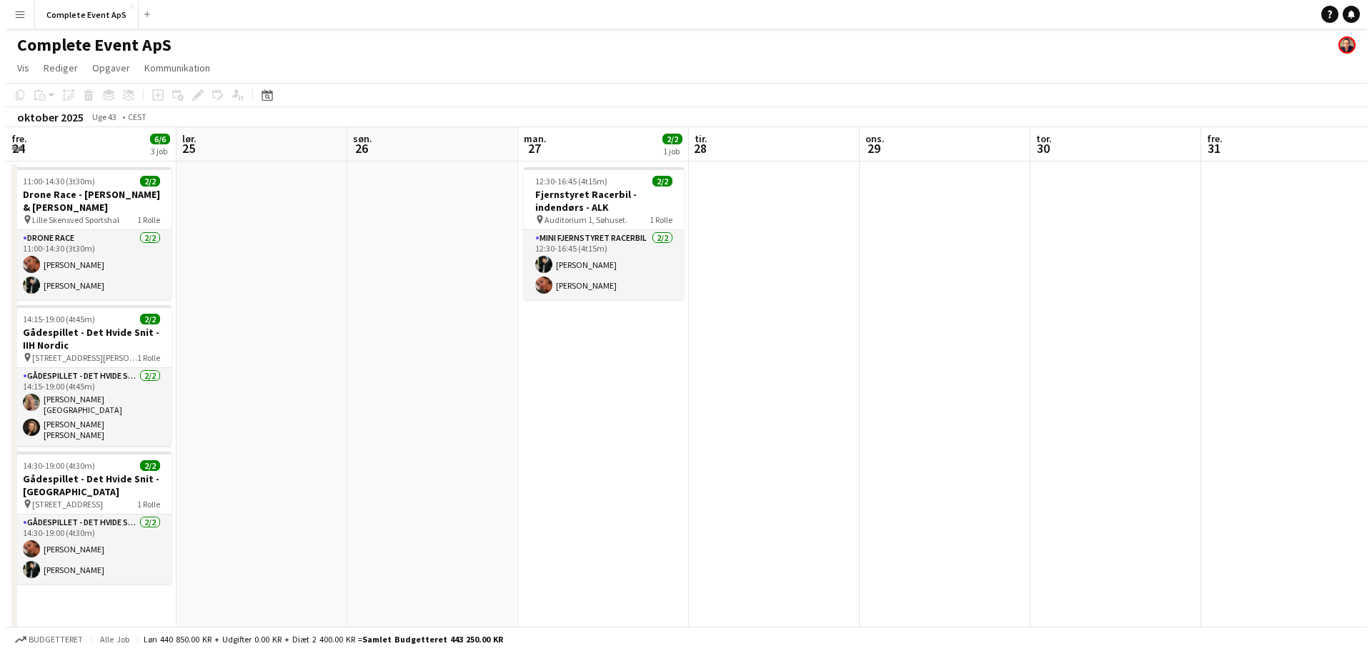
scroll to position [0, 492]
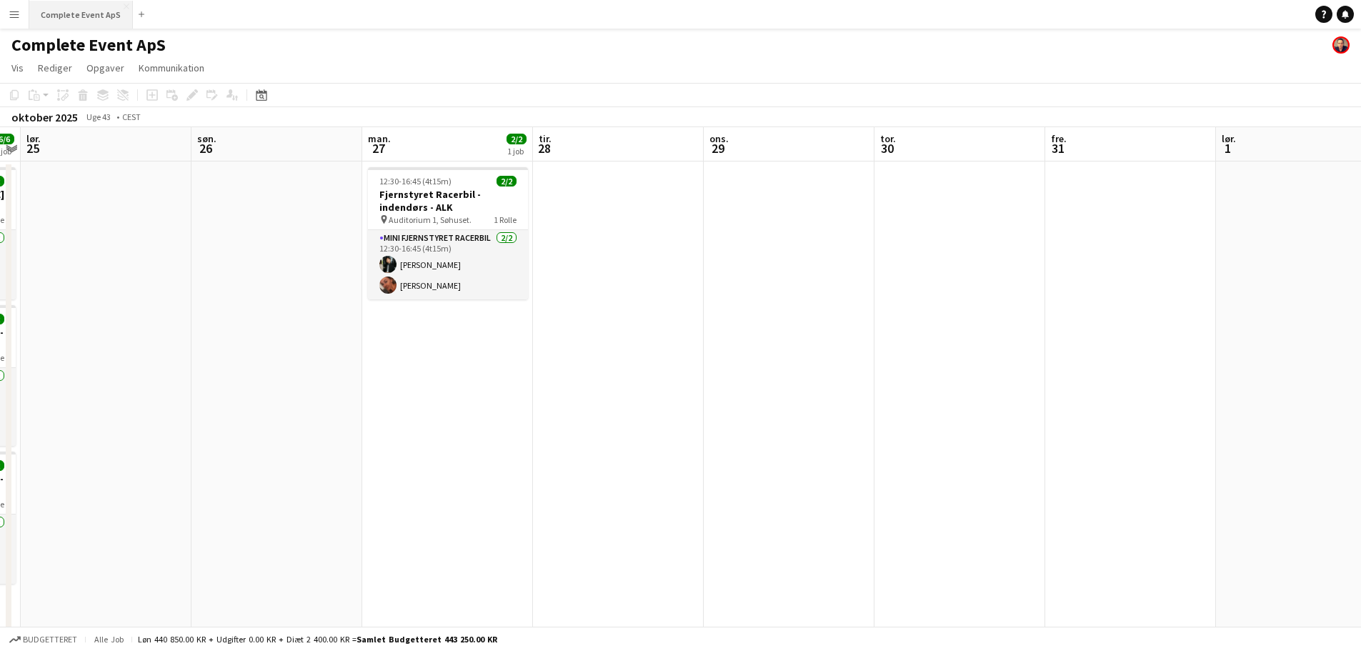
click at [75, 16] on button "Complete Event ApS Luk" at bounding box center [81, 15] width 104 height 28
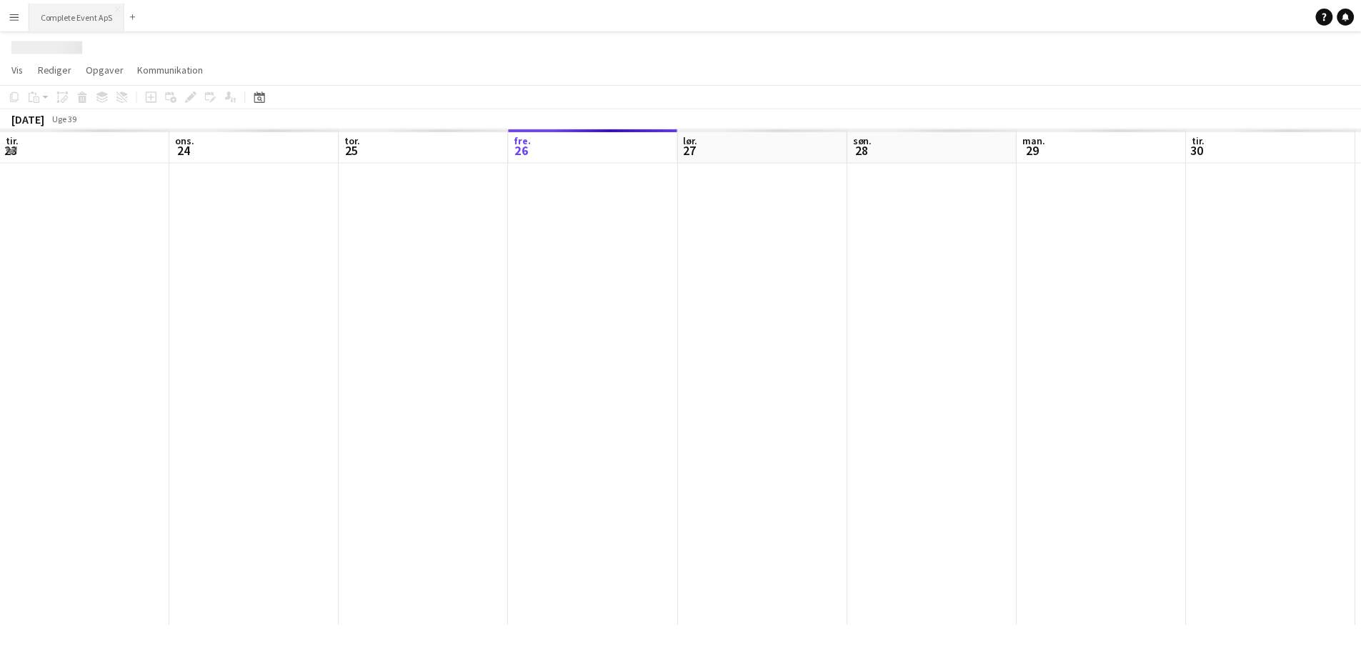
scroll to position [0, 342]
